Goal: Task Accomplishment & Management: Use online tool/utility

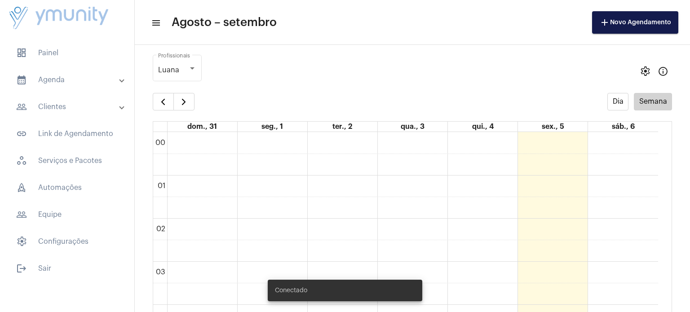
scroll to position [259, 0]
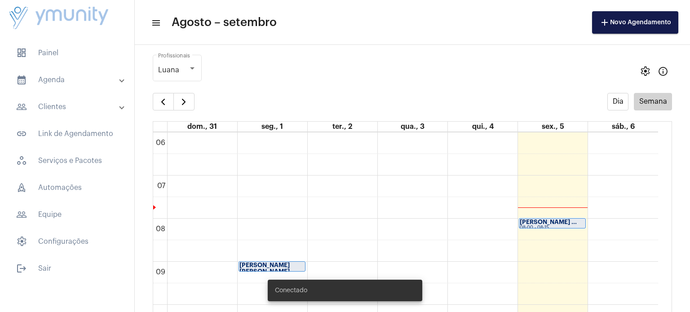
click at [56, 72] on mat-expansion-panel-header "calendar_month_outlined Agenda" at bounding box center [69, 80] width 129 height 22
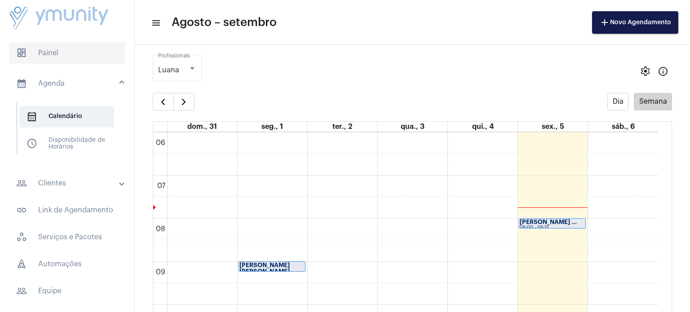
click at [50, 53] on span "dashboard Painel" at bounding box center [67, 53] width 116 height 22
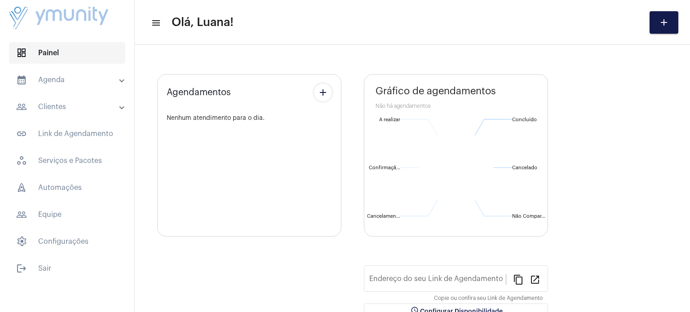
type input "[URL][DOMAIN_NAME]"
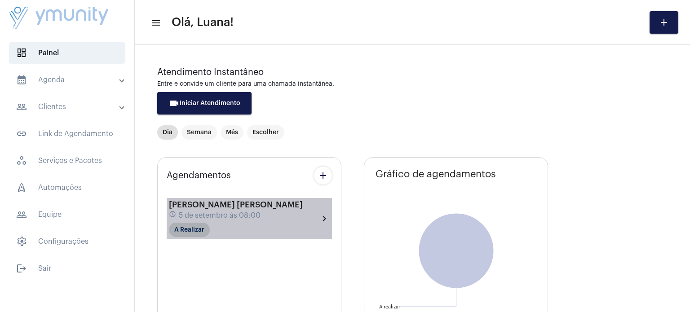
click at [187, 229] on mat-chip "A Realizar" at bounding box center [189, 230] width 41 height 14
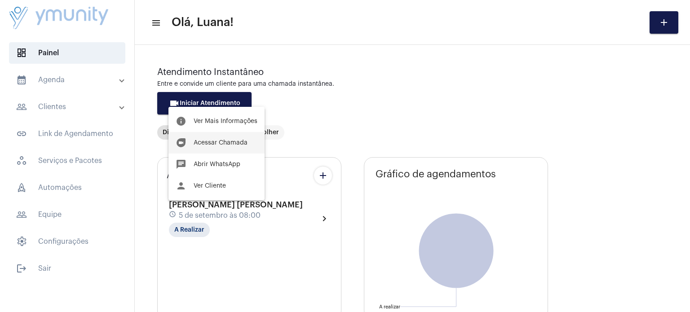
click at [238, 142] on span "Acessar Chamada" at bounding box center [221, 143] width 54 height 6
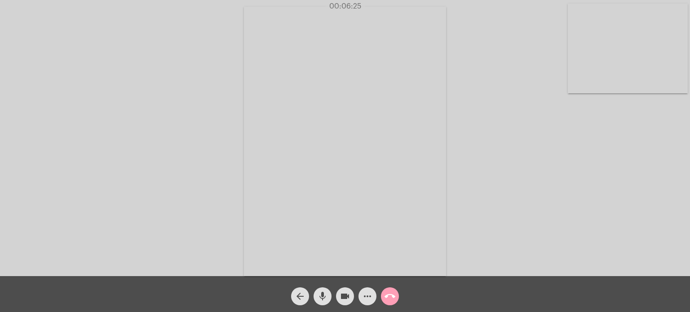
click at [394, 299] on mat-icon "call_end" at bounding box center [389, 296] width 11 height 11
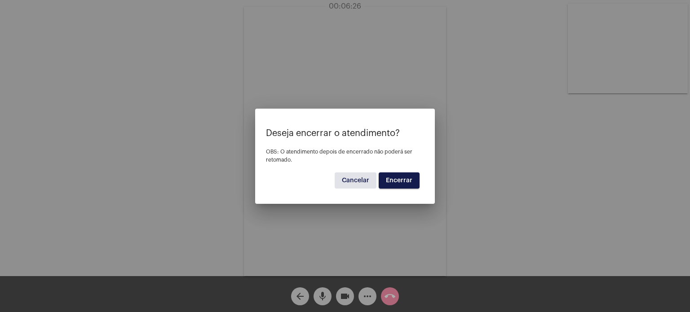
click at [406, 176] on button "Encerrar" at bounding box center [399, 180] width 41 height 16
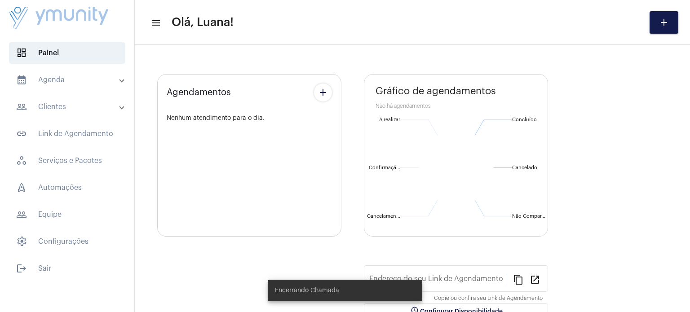
type input "[URL][DOMAIN_NAME]"
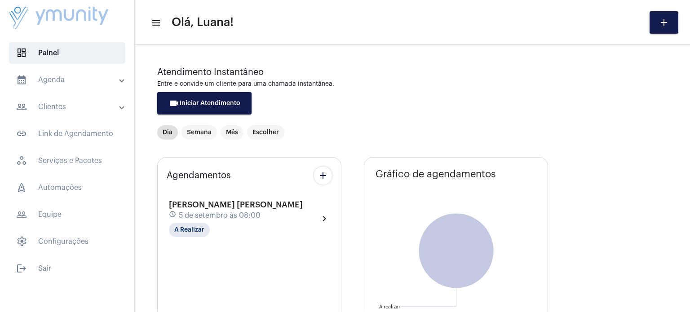
click at [62, 72] on mat-expansion-panel-header "calendar_month_outlined Agenda" at bounding box center [69, 80] width 129 height 22
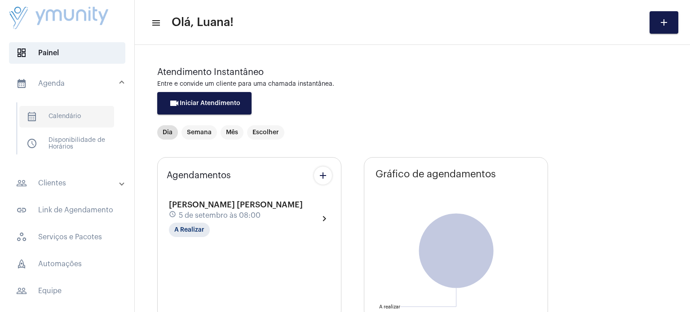
click at [69, 118] on span "calendar_month_outlined Calendário" at bounding box center [66, 117] width 95 height 22
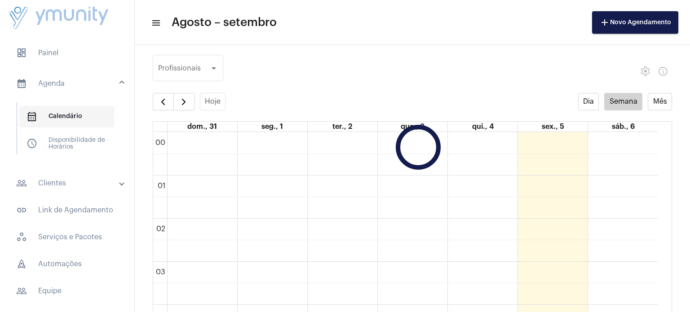
scroll to position [259, 0]
